Goal: Task Accomplishment & Management: Use online tool/utility

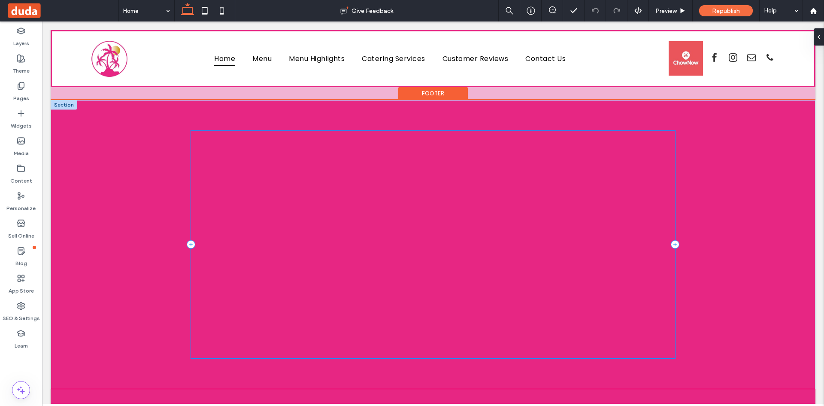
scroll to position [1998, 0]
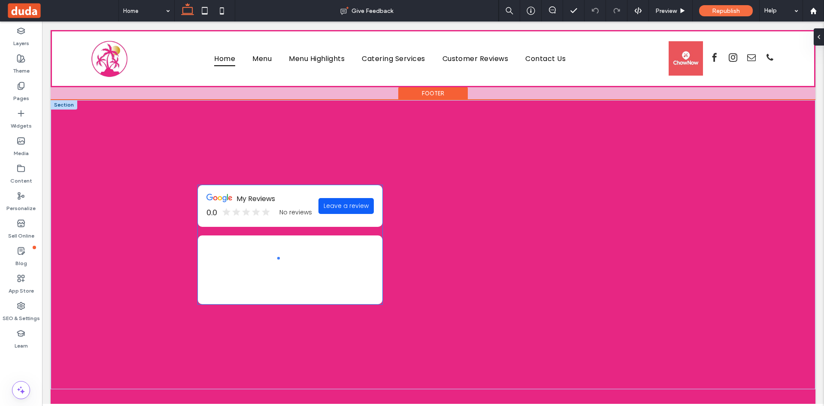
click at [274, 208] on div "0.0 No reviews" at bounding box center [260, 213] width 106 height 12
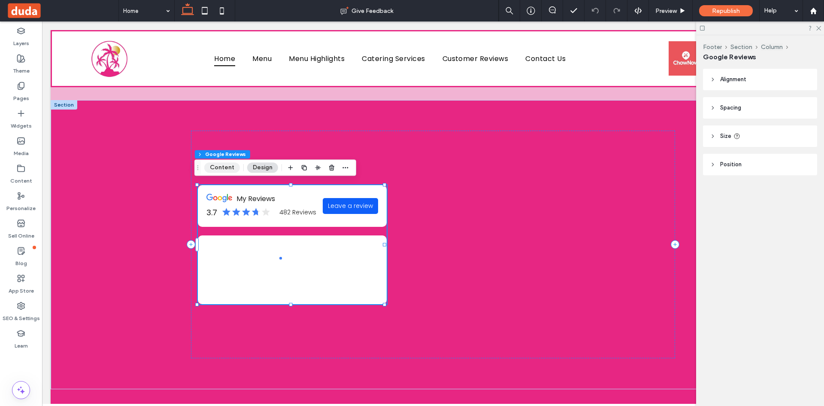
click at [238, 165] on button "Content" at bounding box center [222, 167] width 36 height 10
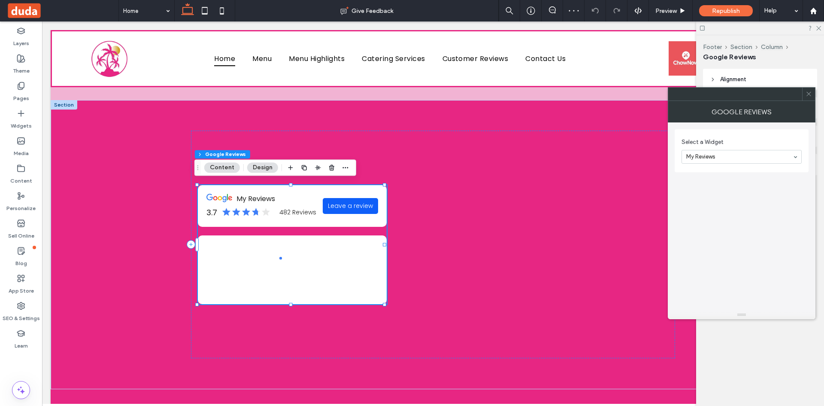
click at [808, 93] on icon at bounding box center [809, 94] width 6 height 6
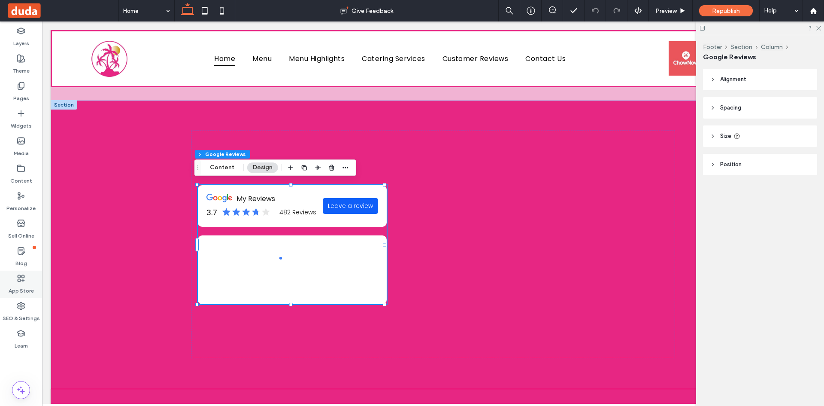
click at [19, 281] on use at bounding box center [21, 278] width 6 height 6
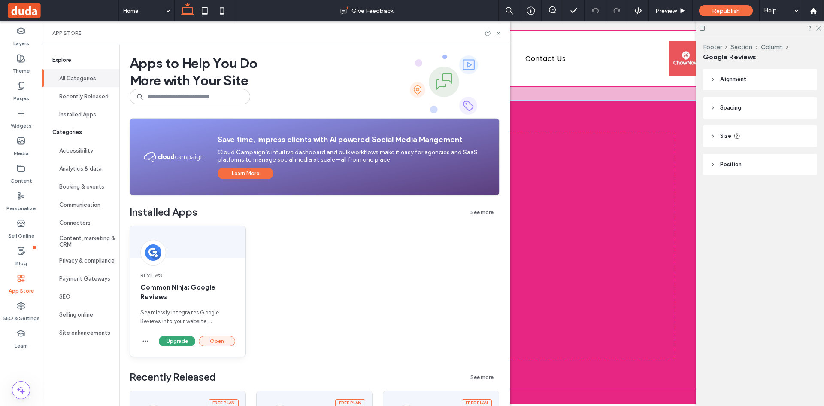
click at [212, 342] on button "Open" at bounding box center [217, 341] width 36 height 10
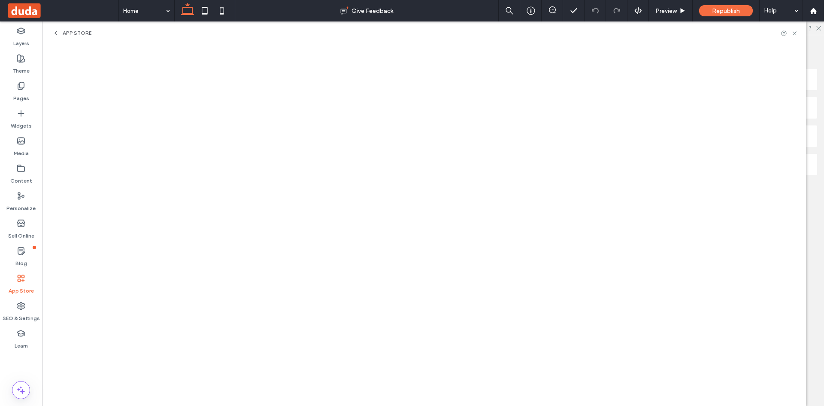
click at [22, 288] on label "App Store" at bounding box center [21, 288] width 25 height 12
click at [57, 32] on icon at bounding box center [55, 33] width 7 height 7
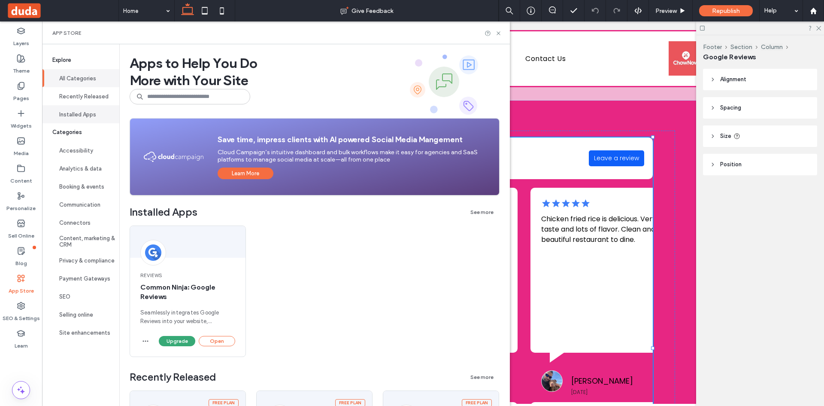
click at [83, 111] on button "Installed Apps" at bounding box center [80, 114] width 77 height 18
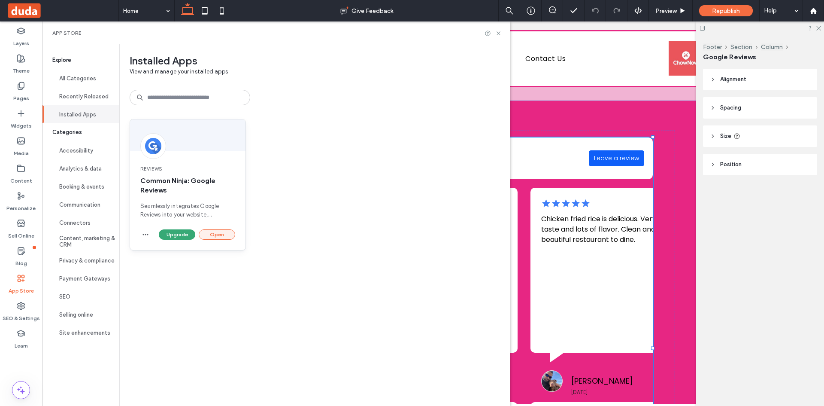
click at [224, 234] on button "Open" at bounding box center [217, 234] width 36 height 10
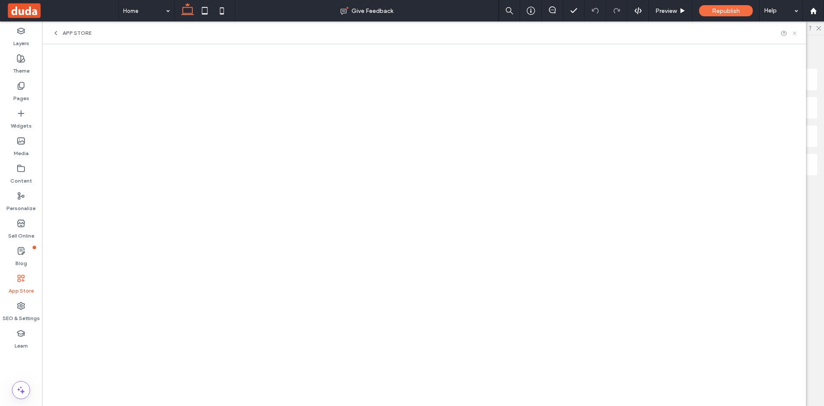
click at [796, 31] on icon at bounding box center [795, 33] width 6 height 6
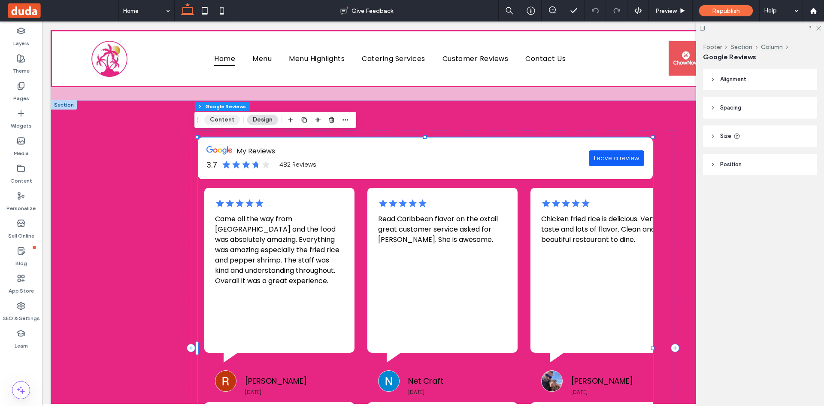
click at [218, 121] on button "Content" at bounding box center [222, 120] width 36 height 10
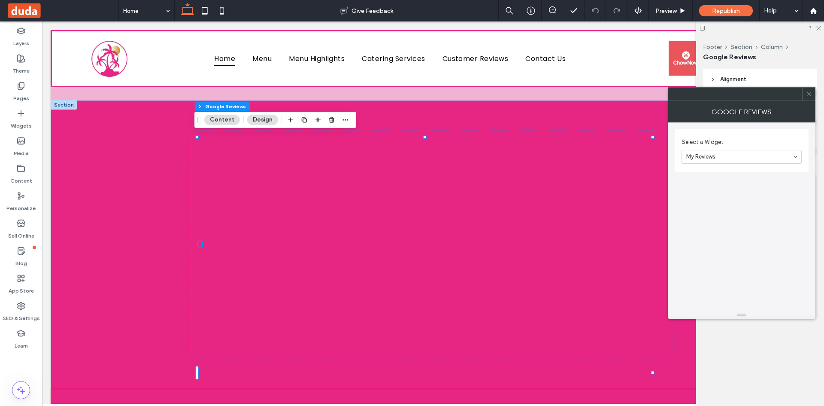
click at [811, 95] on use at bounding box center [809, 94] width 4 height 4
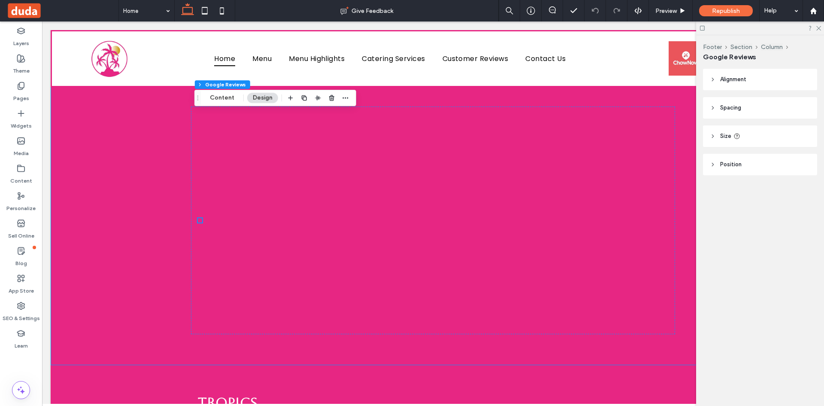
scroll to position [2019, 0]
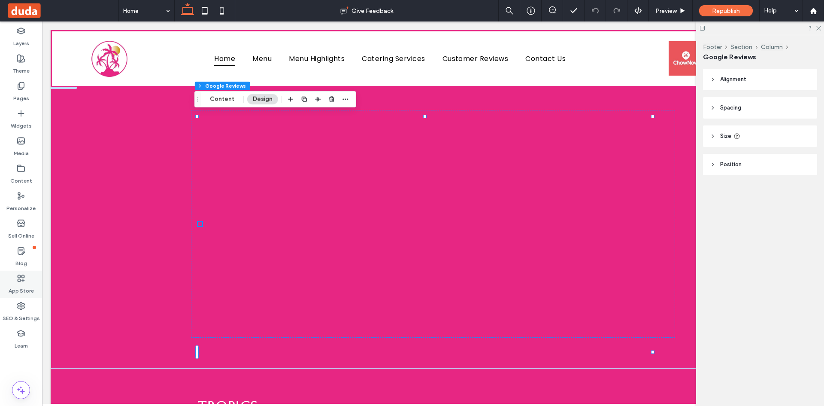
click at [13, 293] on label "App Store" at bounding box center [21, 288] width 25 height 12
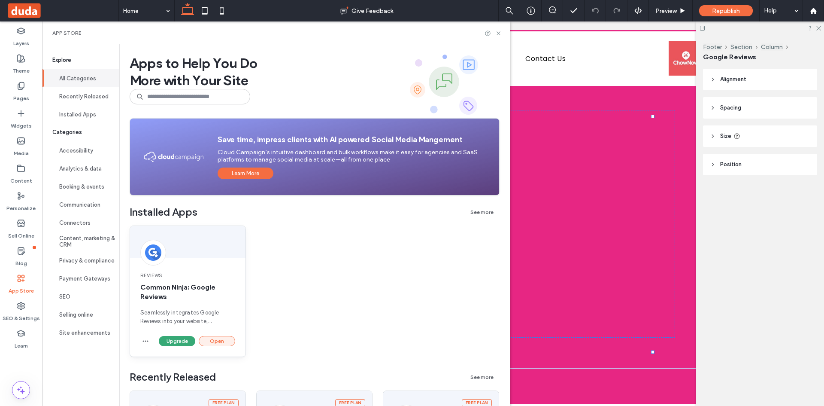
click at [213, 338] on button "Open" at bounding box center [217, 341] width 36 height 10
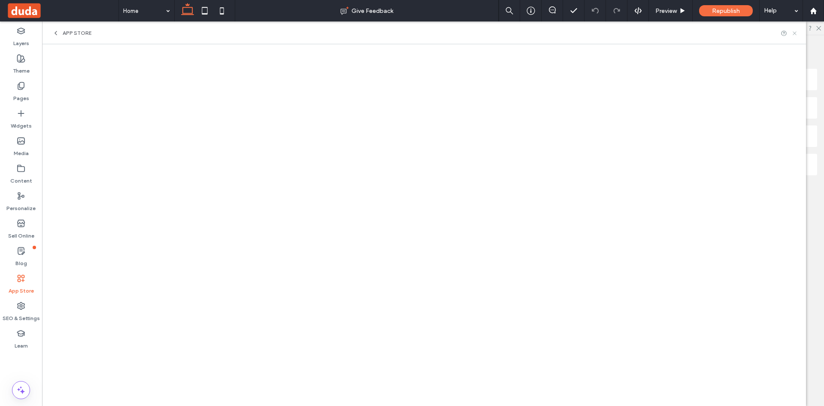
click at [795, 32] on icon at bounding box center [795, 33] width 6 height 6
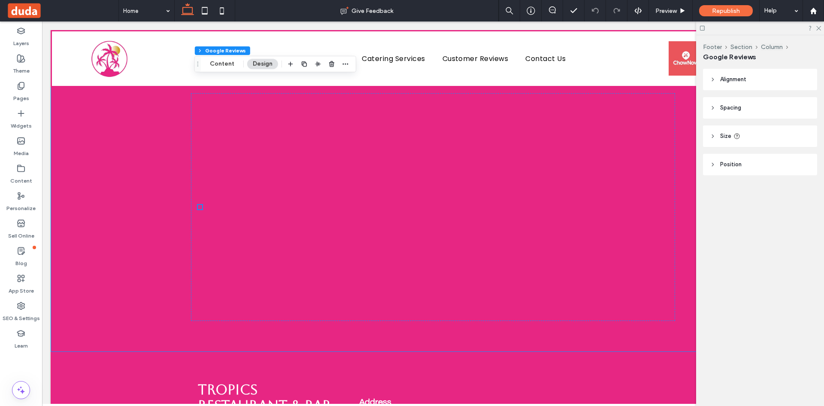
scroll to position [1994, 0]
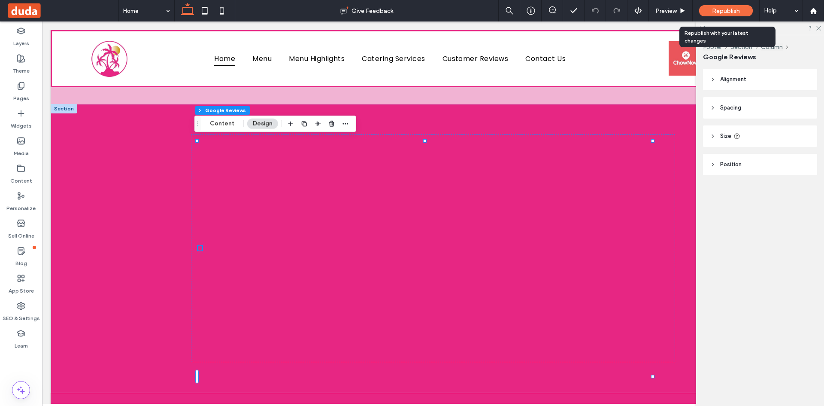
click at [732, 14] on span "Republish" at bounding box center [726, 10] width 28 height 7
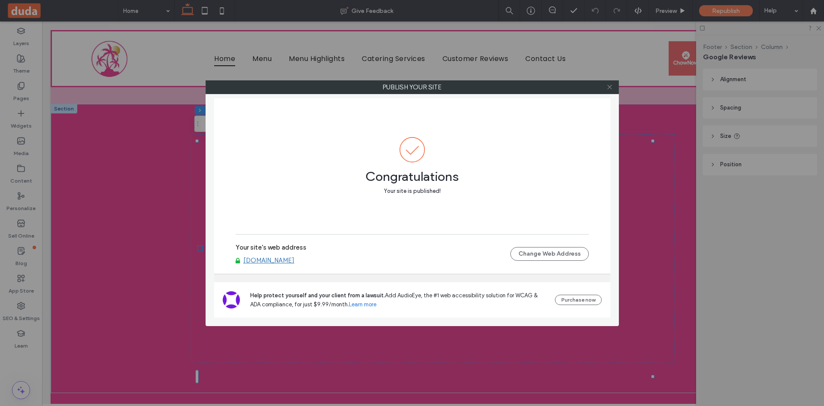
click at [610, 87] on icon at bounding box center [610, 87] width 6 height 6
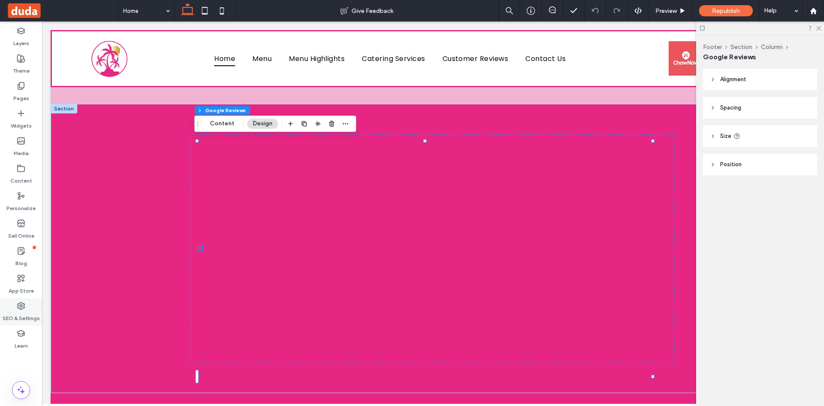
click at [20, 318] on label "SEO & Settings" at bounding box center [21, 316] width 37 height 12
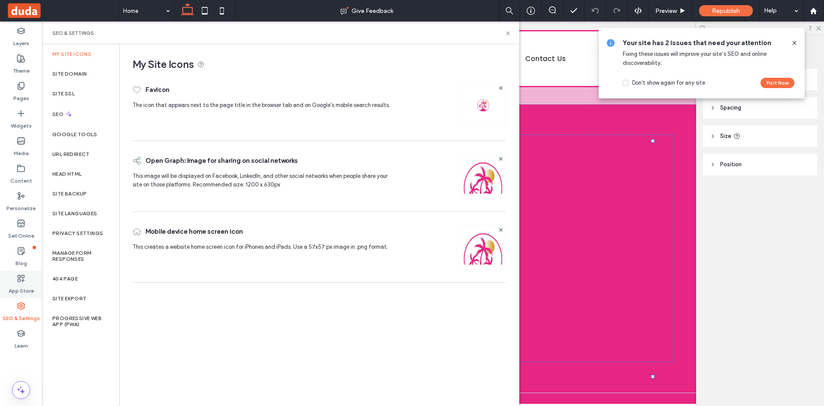
click at [19, 287] on label "App Store" at bounding box center [21, 288] width 25 height 12
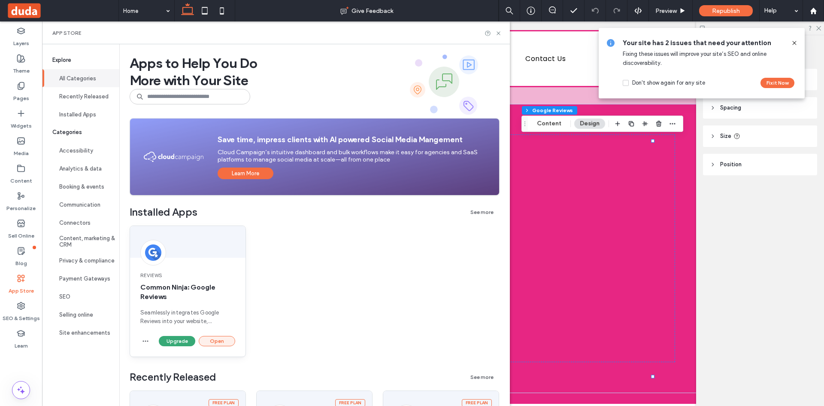
click at [208, 339] on button "Open" at bounding box center [217, 341] width 36 height 10
